Goal: Information Seeking & Learning: Learn about a topic

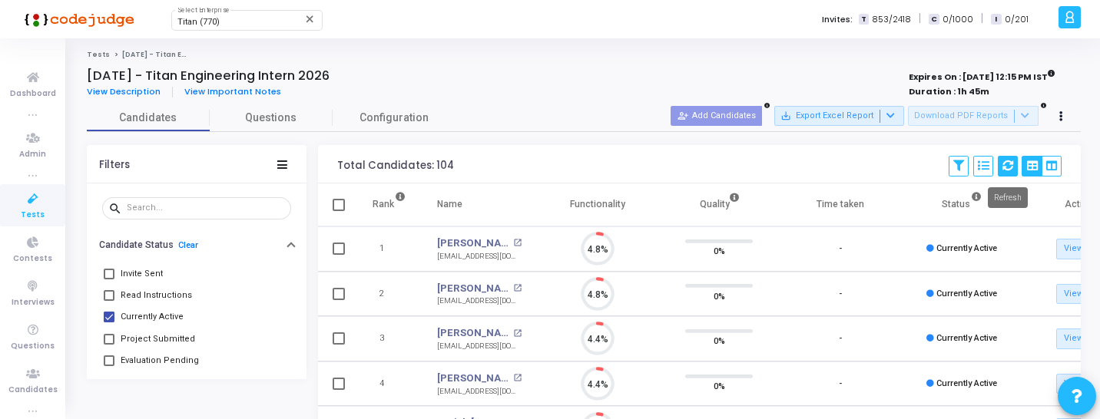
click at [1006, 167] on icon at bounding box center [1008, 166] width 11 height 11
click at [141, 363] on span "Evaluation Pending" at bounding box center [160, 361] width 78 height 18
click at [109, 366] on input "Evaluation Pending" at bounding box center [108, 366] width 1 height 1
checkbox input "true"
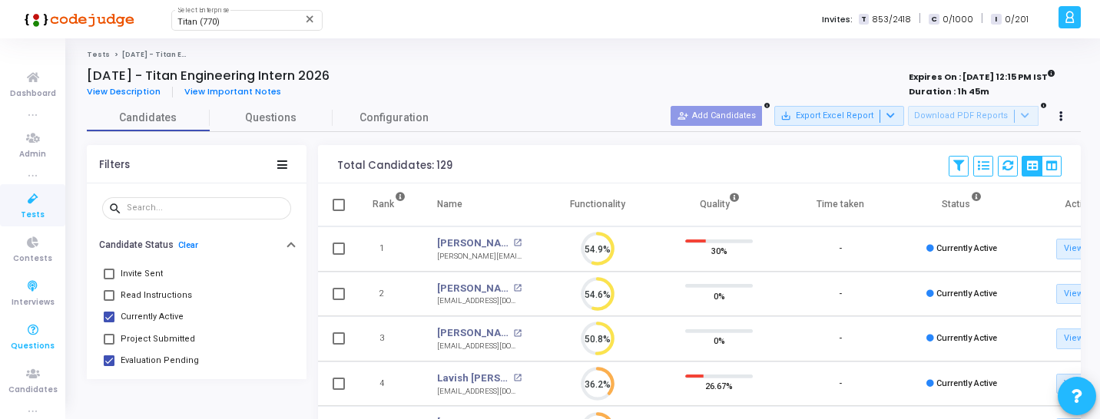
click at [29, 333] on icon at bounding box center [33, 330] width 32 height 19
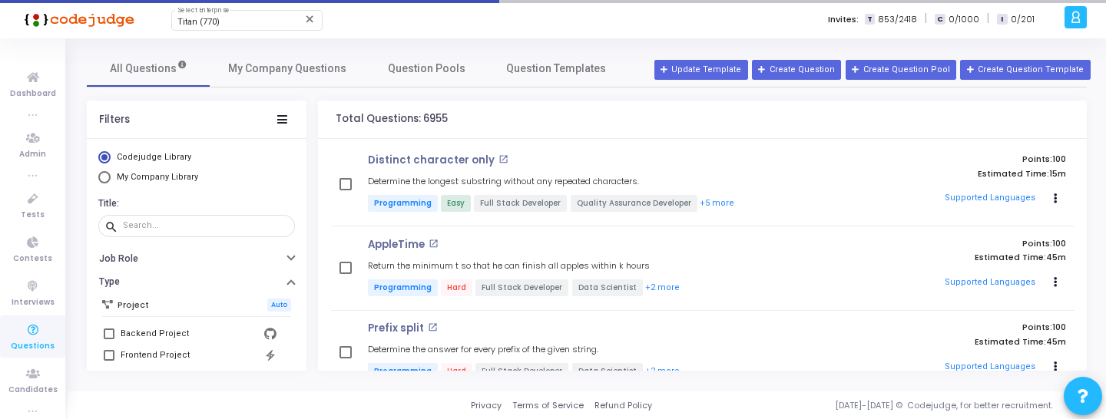
click at [282, 87] on nav "All Questions My Company Questions Question Pools Question Templates" at bounding box center [587, 69] width 1000 height 38
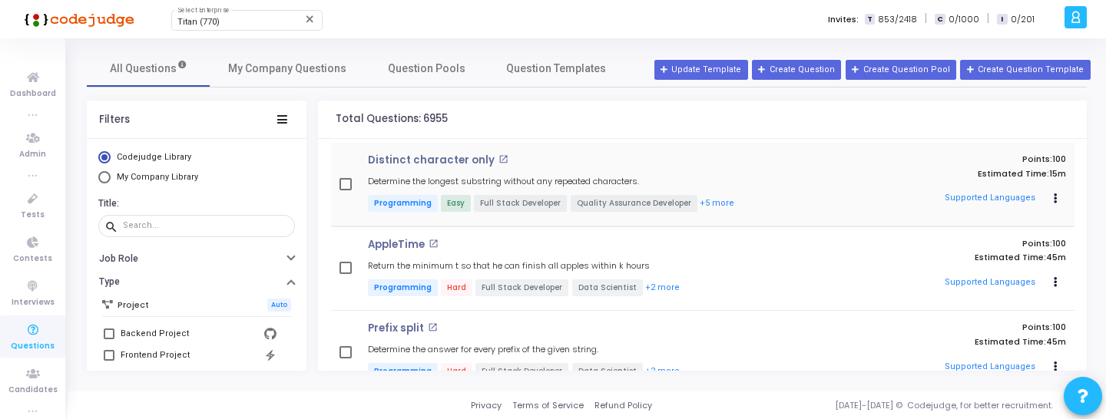
click at [437, 169] on div "Distinct character only open_in_new Determine the longest substring without any…" at bounding box center [598, 184] width 476 height 60
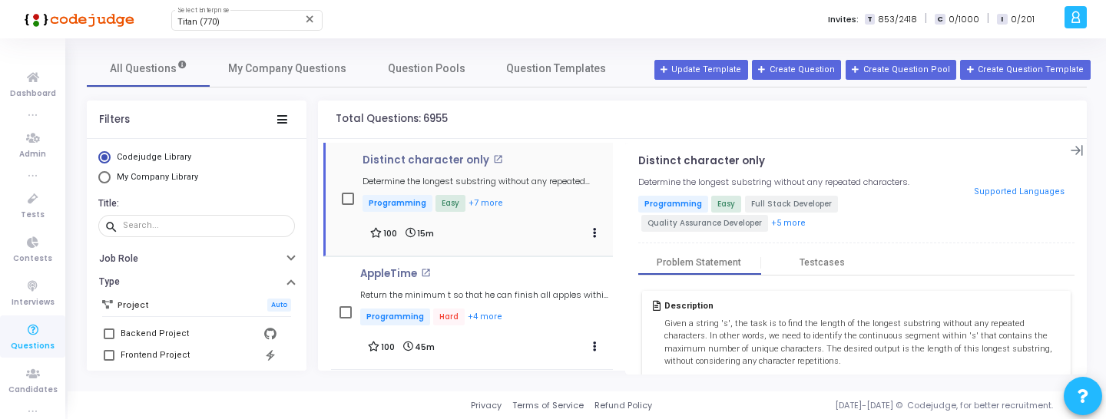
click at [493, 156] on mat-icon "open_in_new" at bounding box center [498, 159] width 10 height 10
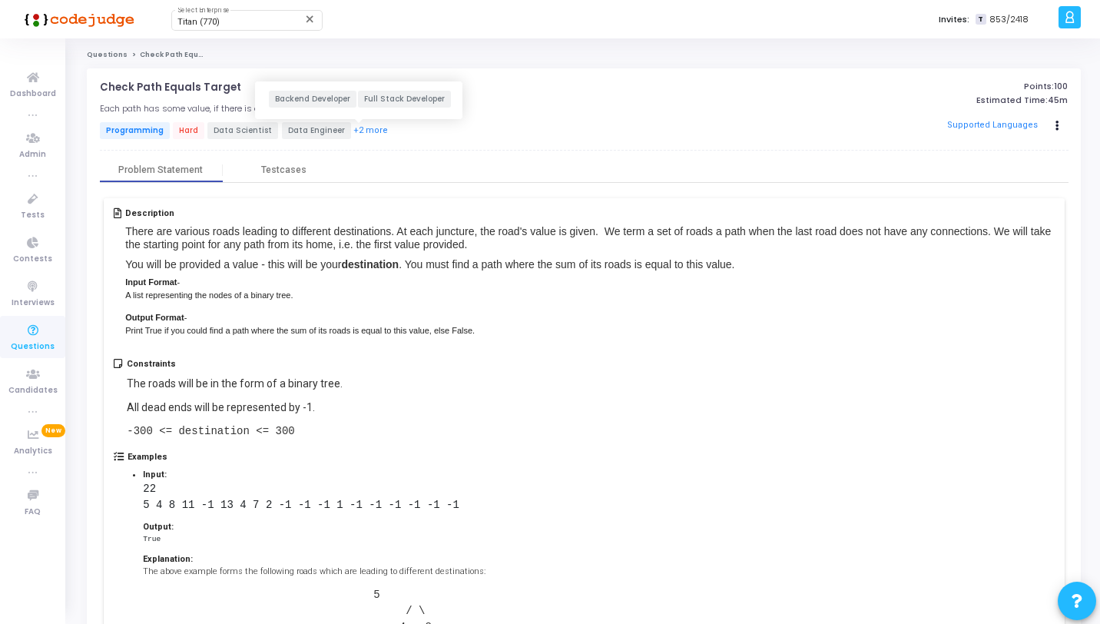
click at [353, 128] on button "+2 more" at bounding box center [371, 131] width 36 height 15
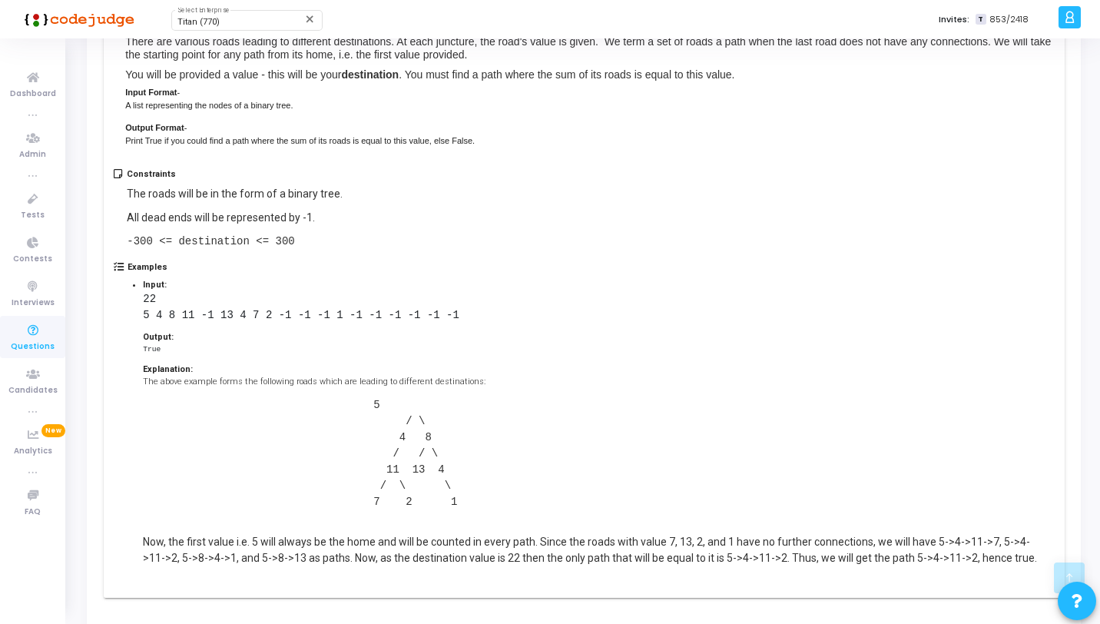
scroll to position [256, 0]
